Goal: Task Accomplishment & Management: Manage account settings

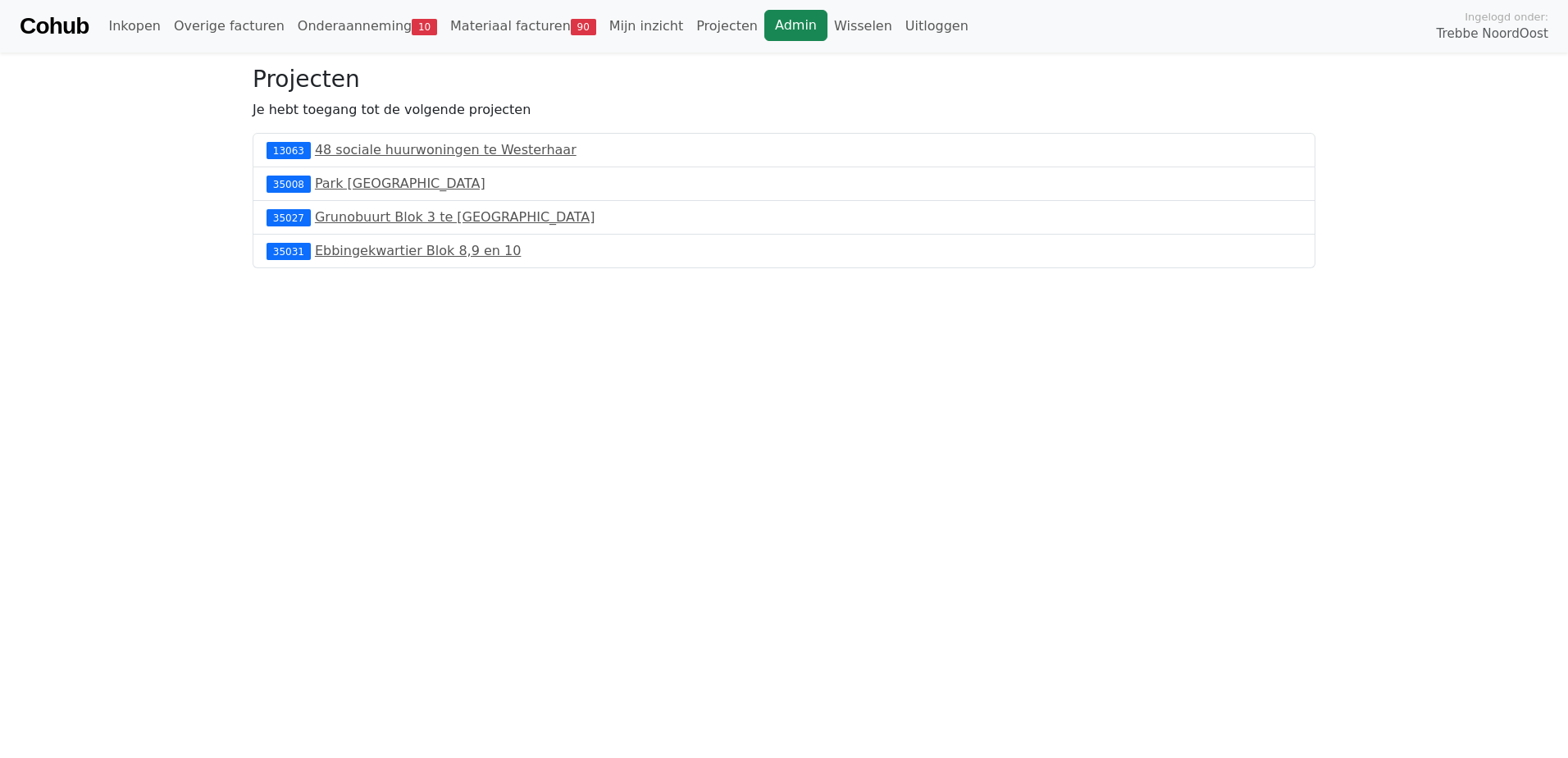
click at [764, 31] on link "Admin" at bounding box center [796, 26] width 64 height 31
click at [764, 30] on link "Admin" at bounding box center [796, 26] width 64 height 31
click at [507, 29] on link "Materiaal facturen 90" at bounding box center [523, 27] width 159 height 33
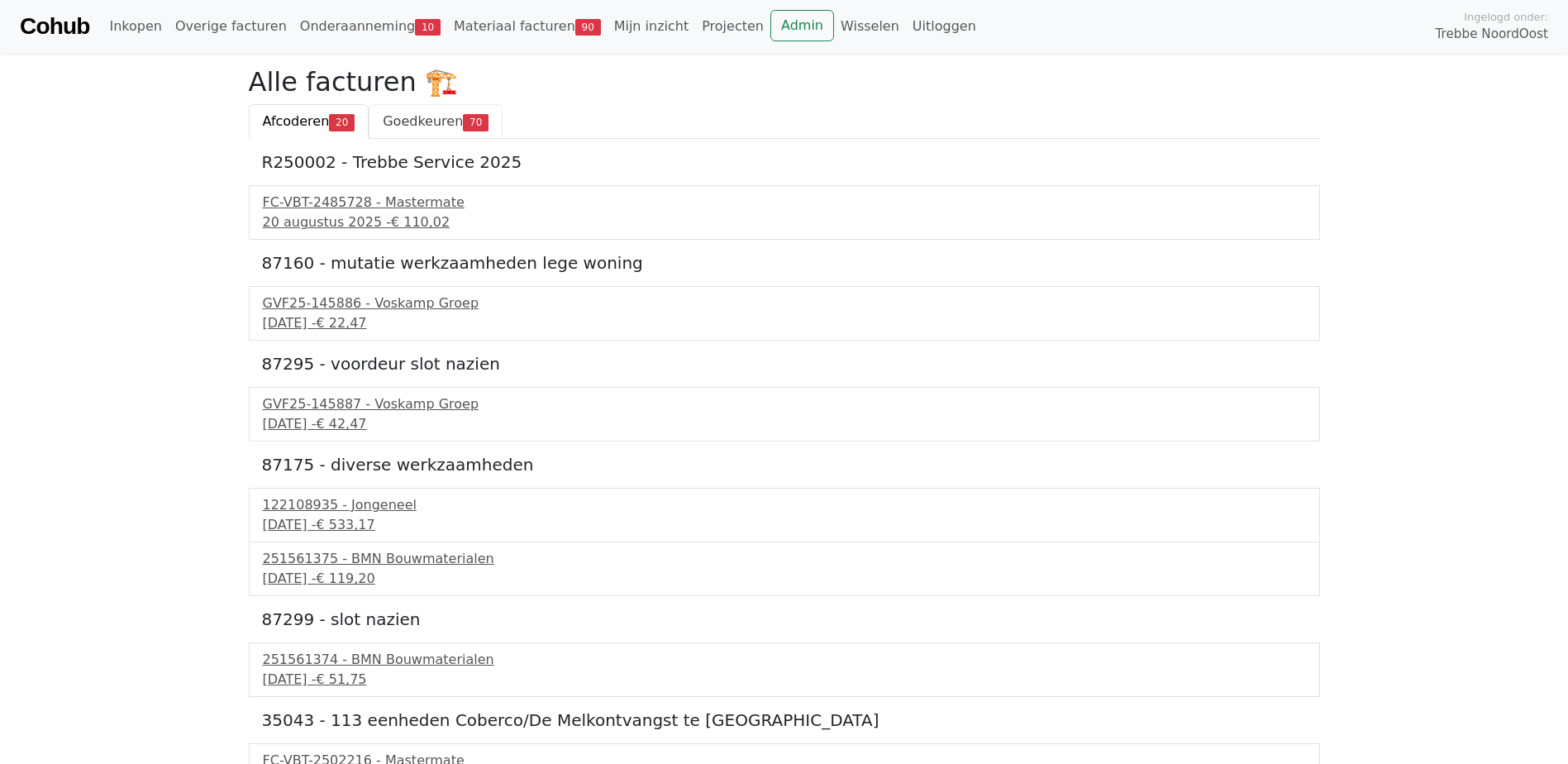
click at [436, 111] on link "Goedkeuren 70" at bounding box center [435, 121] width 134 height 34
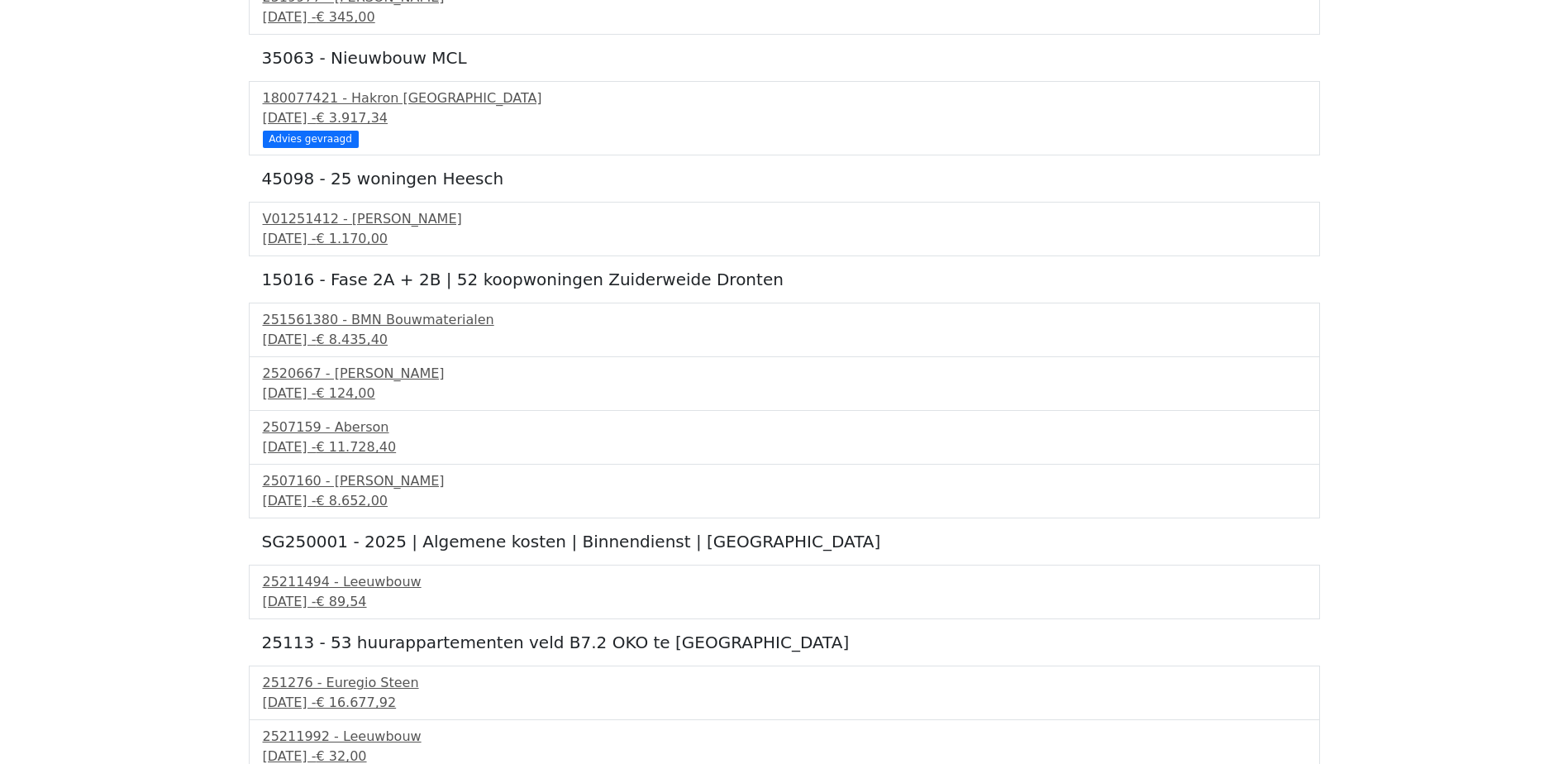
scroll to position [2812, 0]
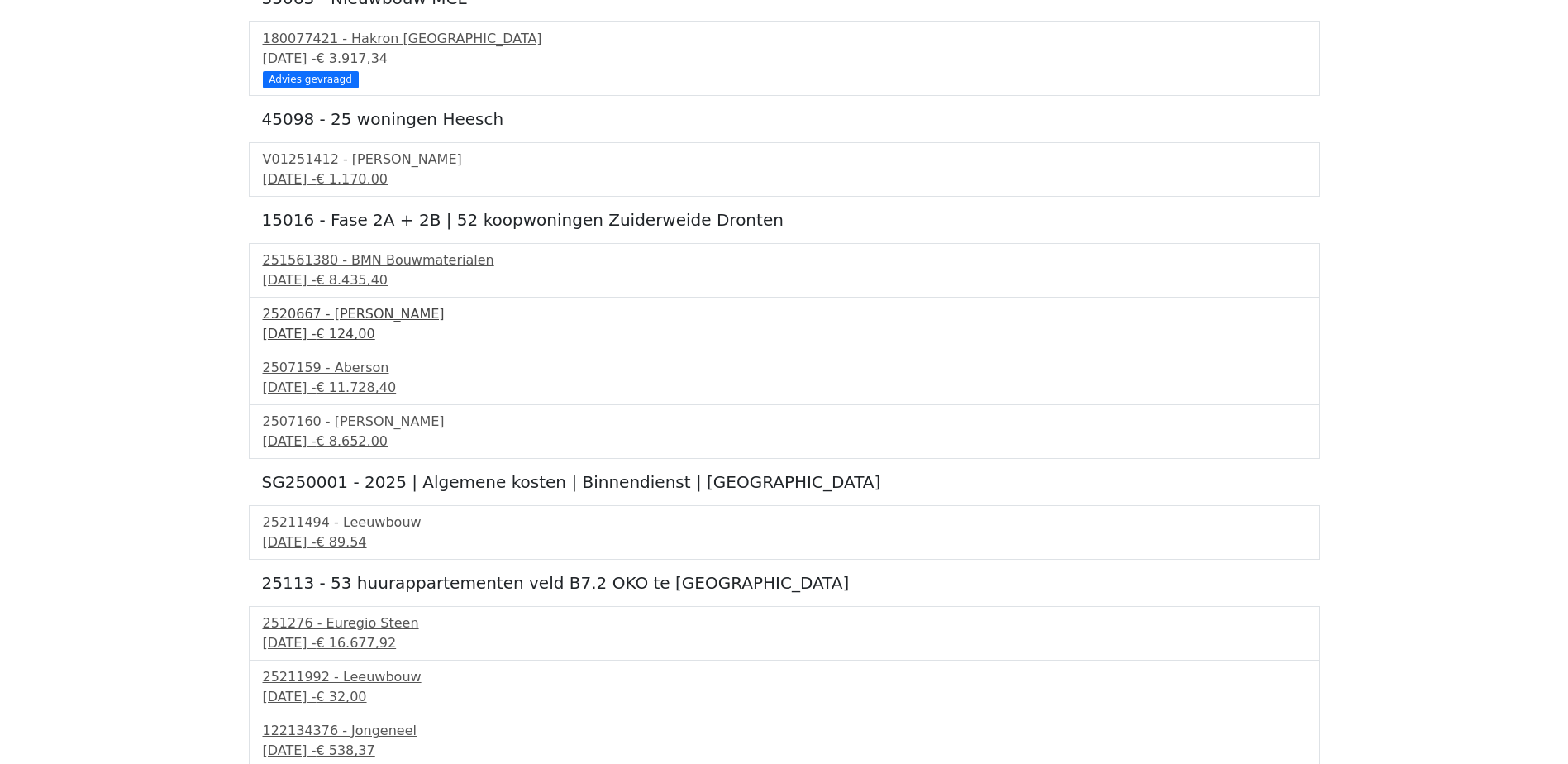
click at [375, 329] on span "€ 124,00" at bounding box center [344, 333] width 58 height 16
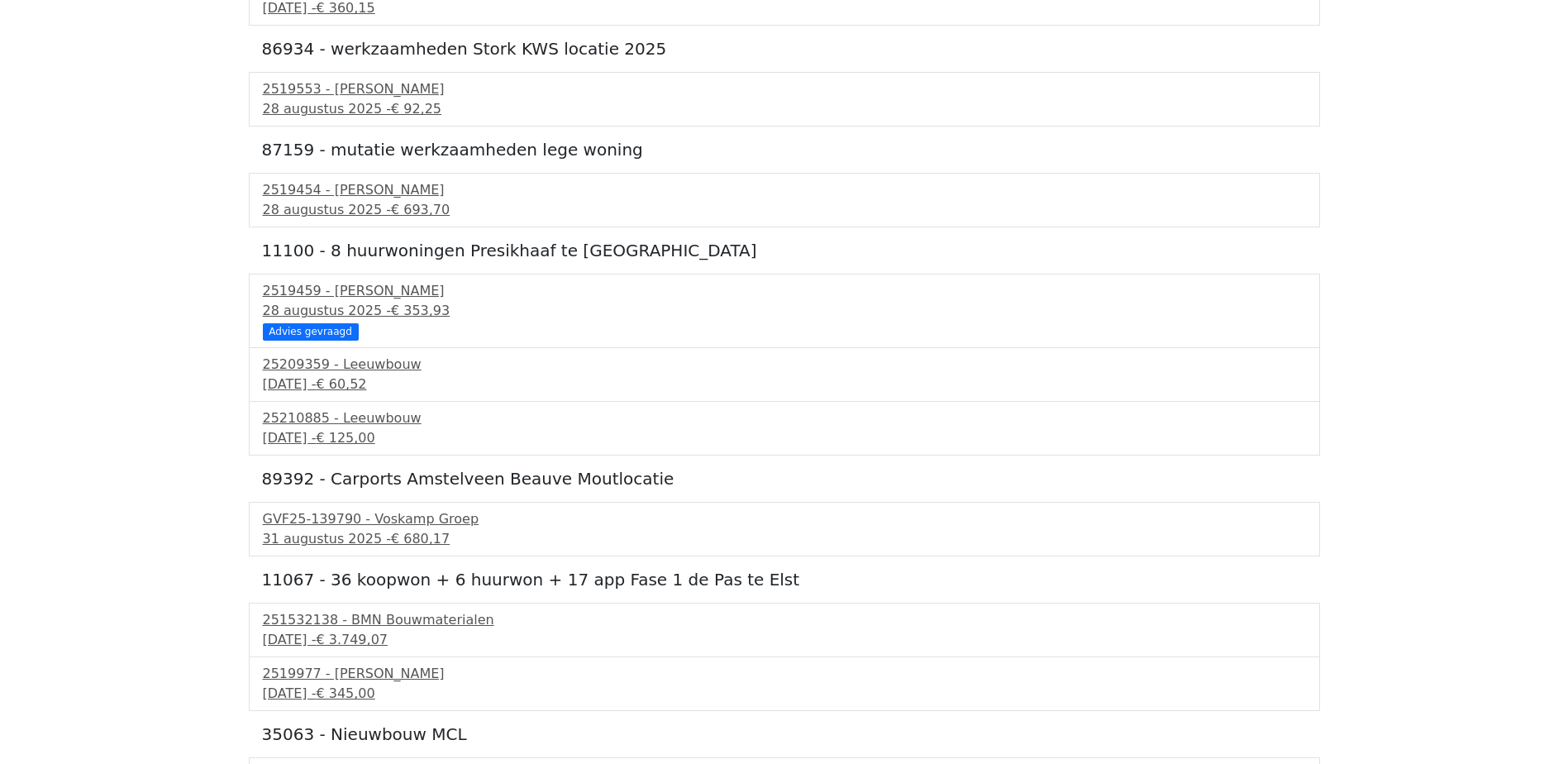
scroll to position [2738, 0]
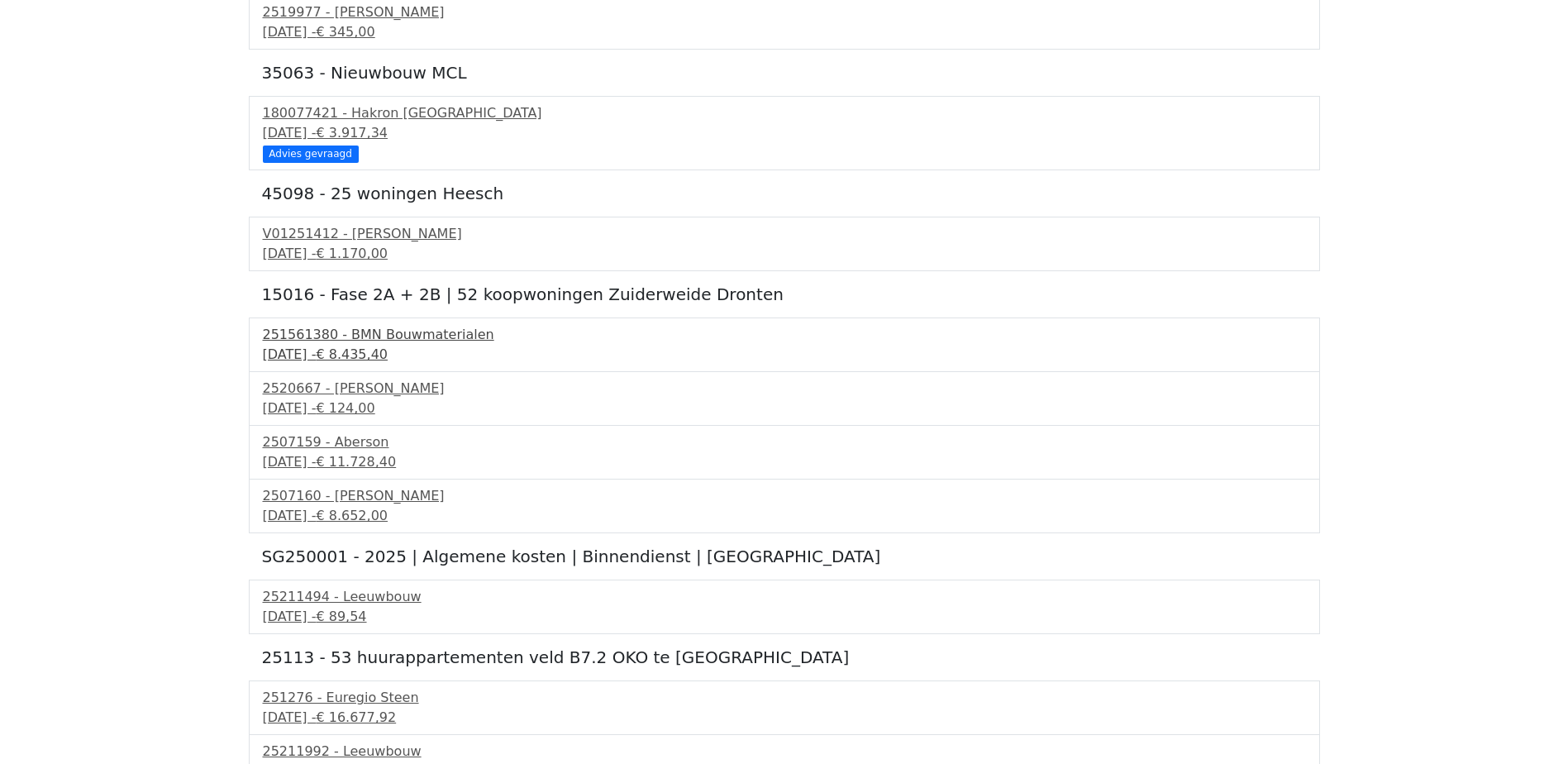
click at [388, 354] on span "€ 8.435,40" at bounding box center [352, 354] width 72 height 16
click at [393, 396] on div "2520667 - Van Dalen" at bounding box center [784, 388] width 1043 height 19
click at [389, 398] on div "10 september 2025 - € 124,00" at bounding box center [784, 408] width 1043 height 19
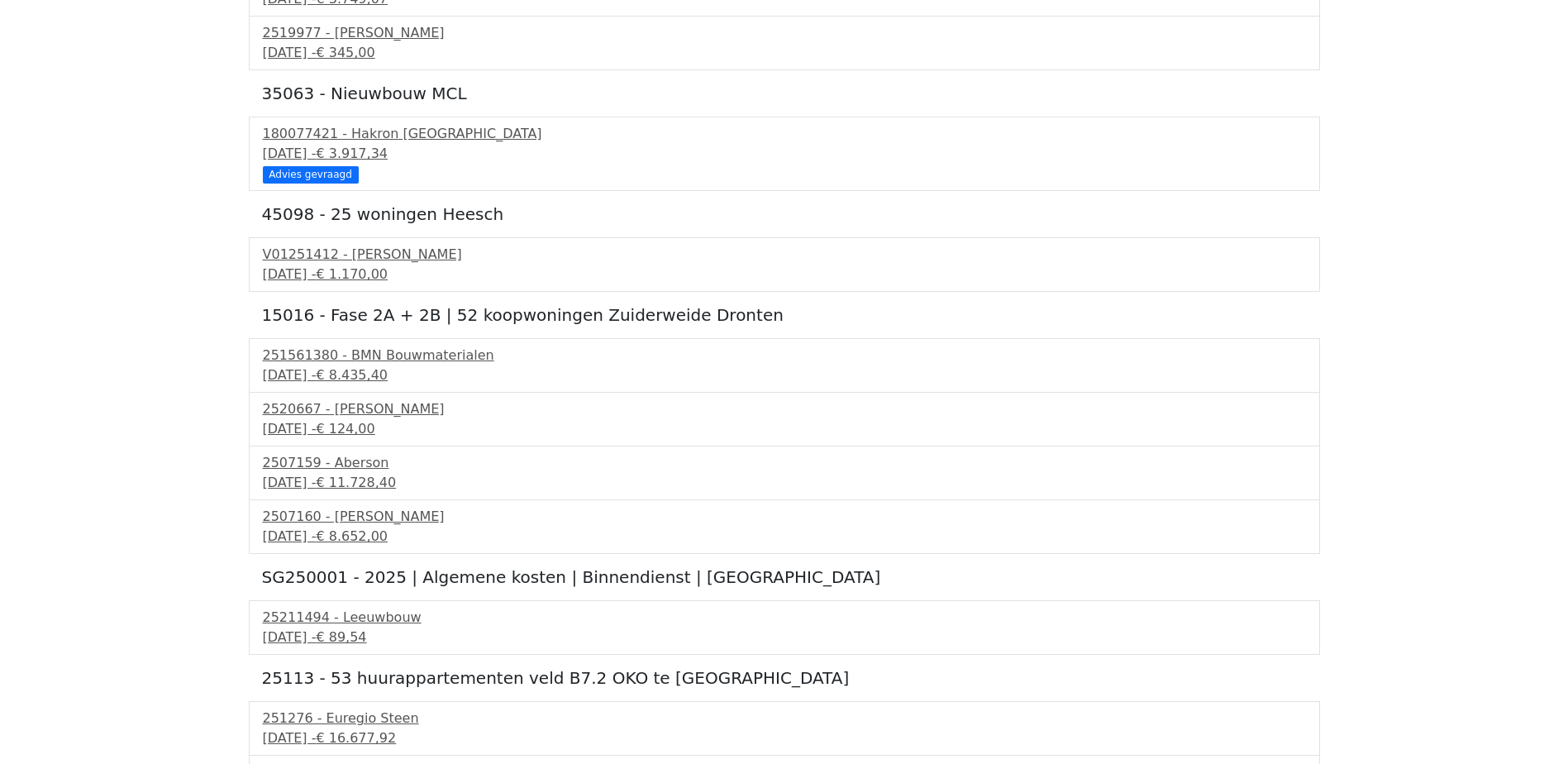
scroll to position [2820, 0]
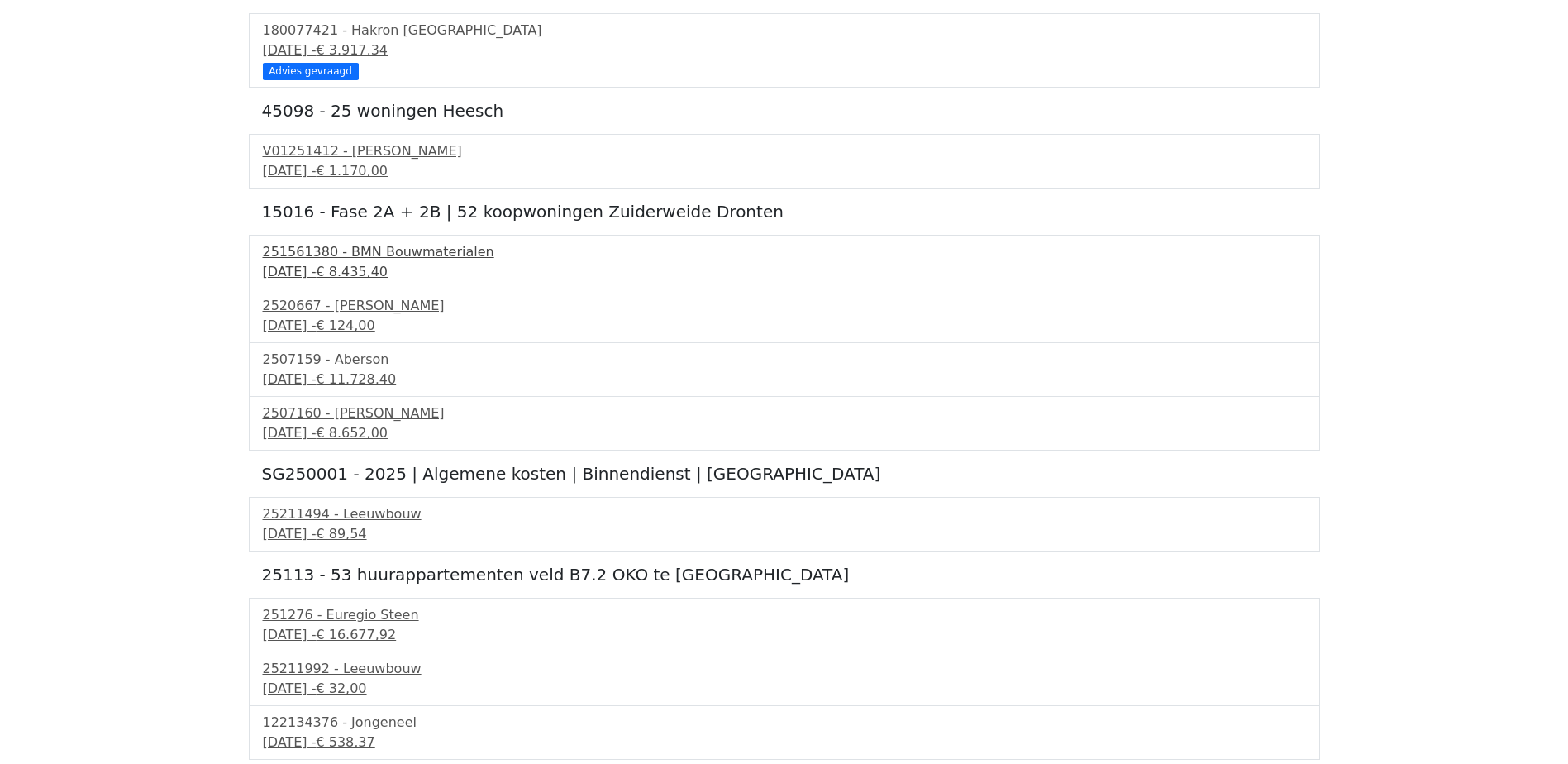
click at [399, 260] on div "251561380 - BMN Bouwmaterialen" at bounding box center [784, 252] width 1043 height 19
click at [360, 324] on div "10 september 2025 - € 124,00" at bounding box center [784, 325] width 1043 height 19
click at [405, 250] on div "251561380 - BMN Bouwmaterialen" at bounding box center [784, 252] width 1043 height 19
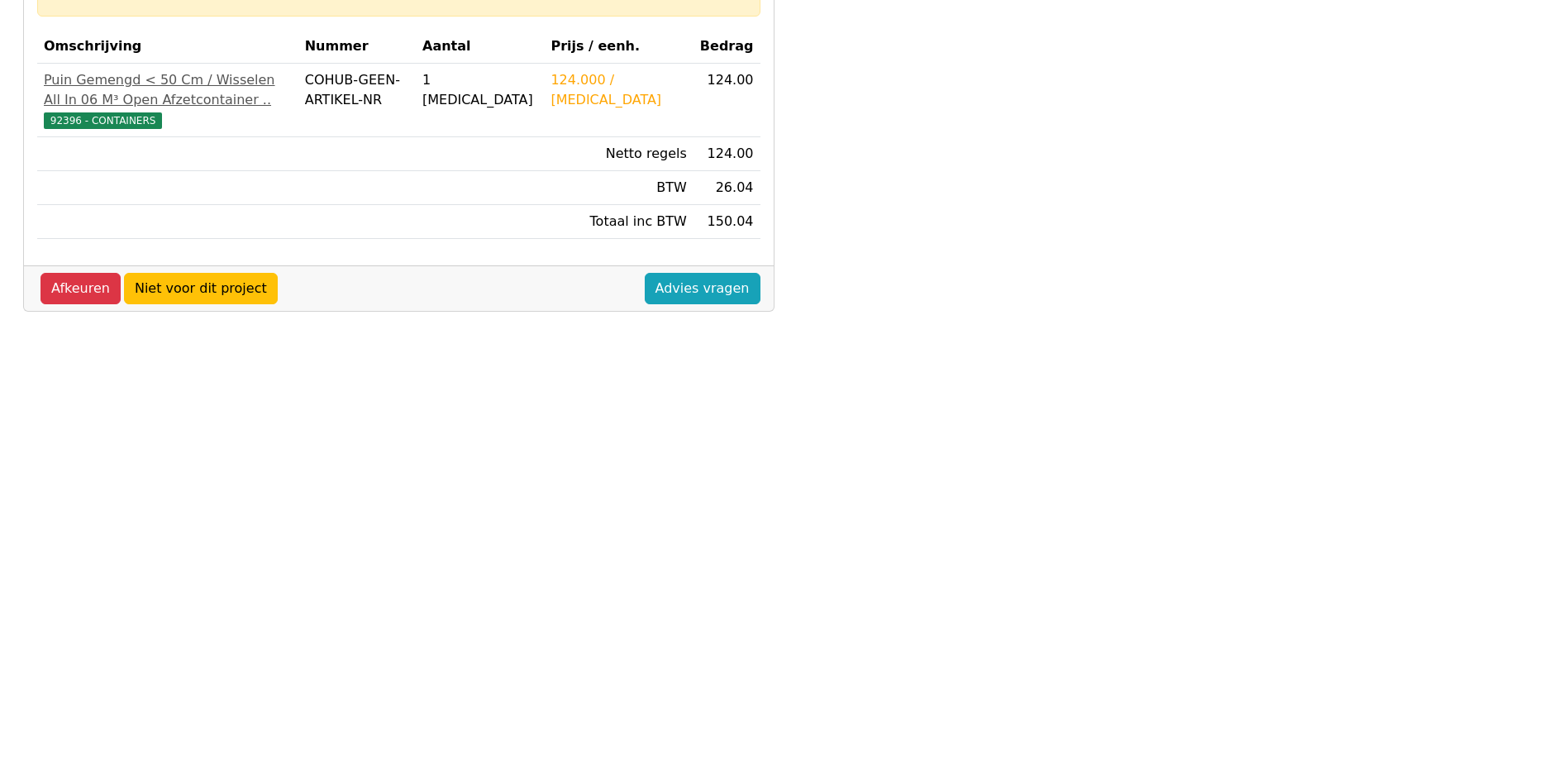
scroll to position [83, 0]
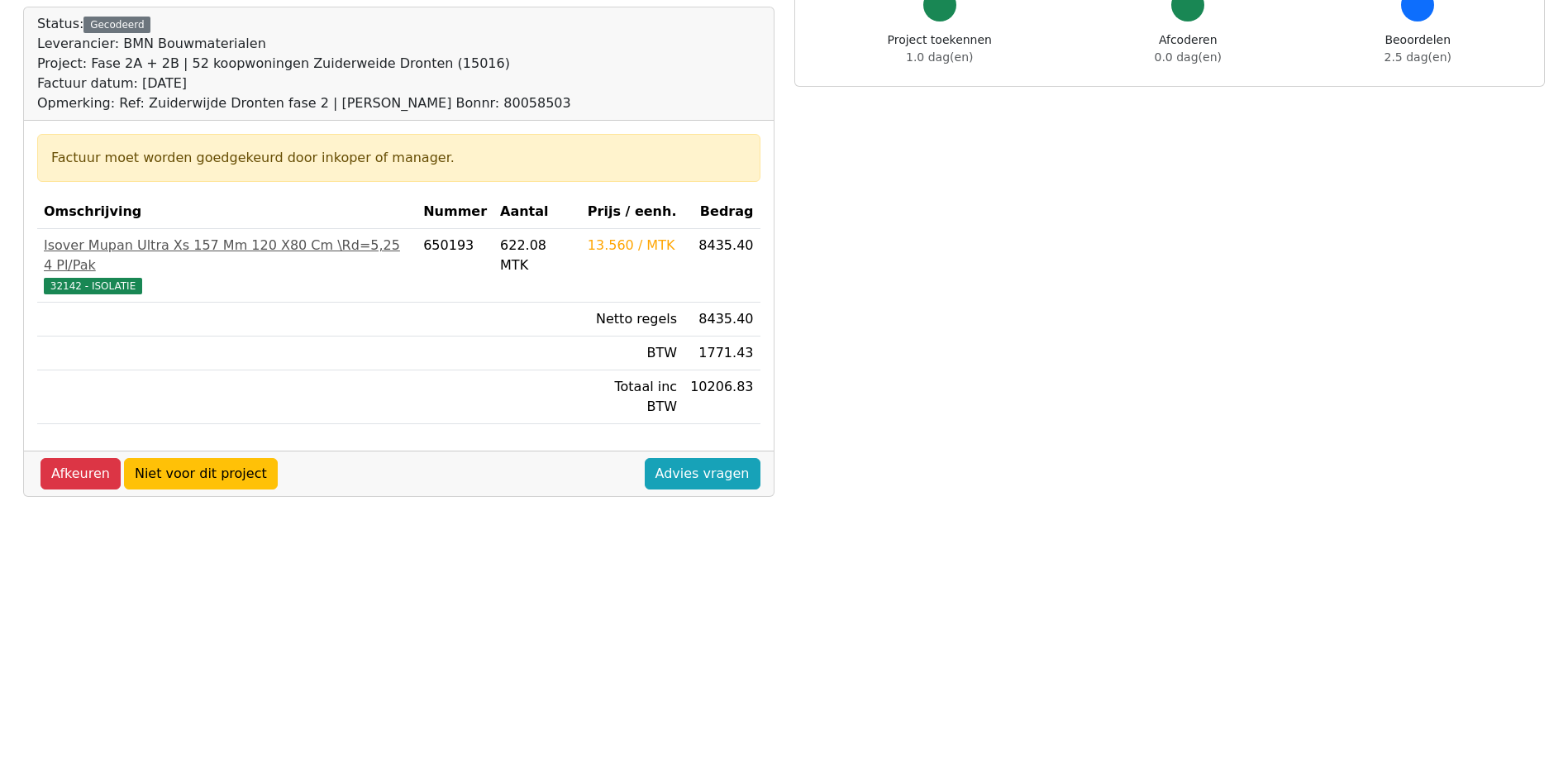
scroll to position [83, 0]
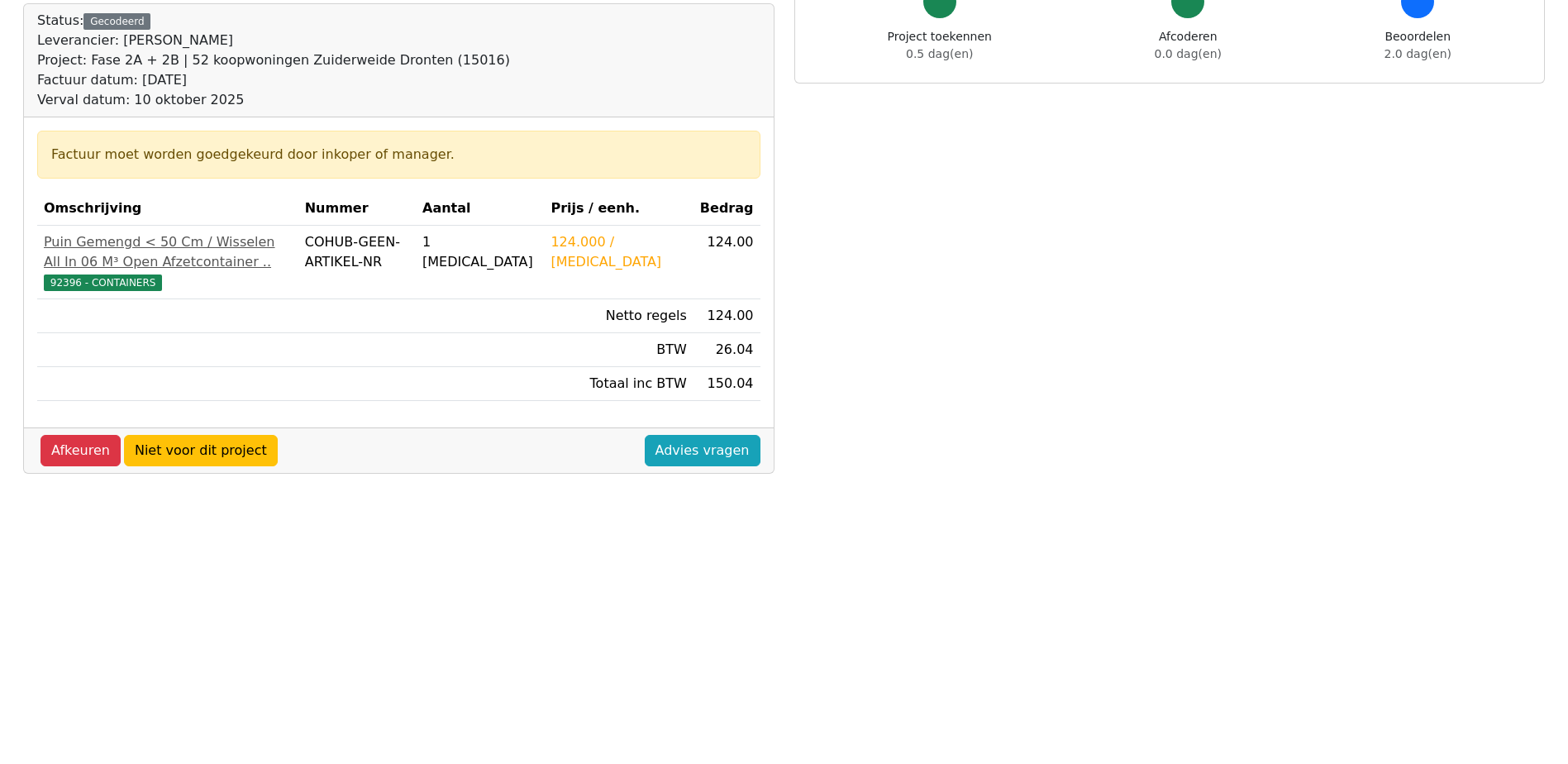
scroll to position [83, 0]
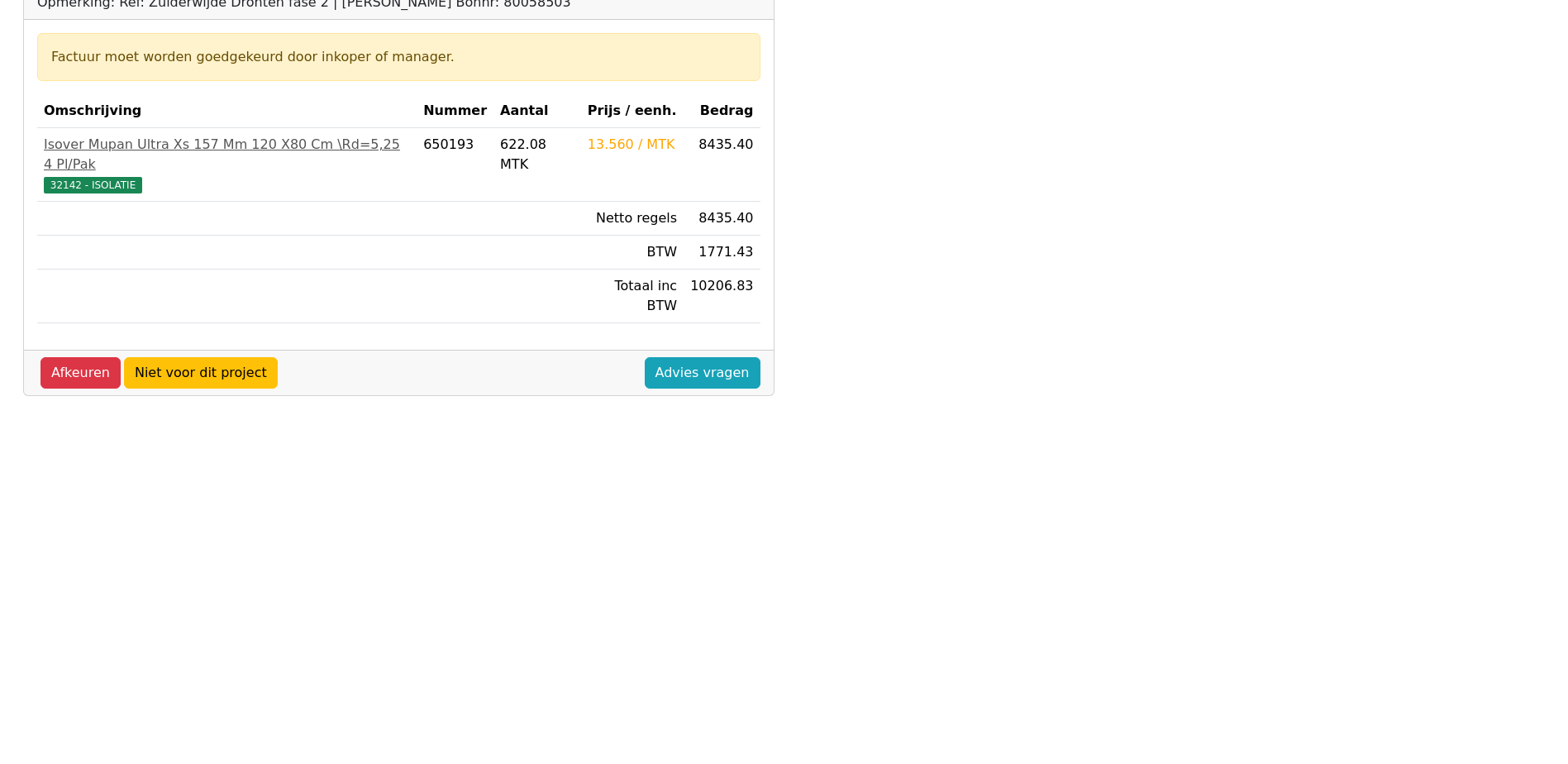
scroll to position [330, 0]
